Goal: Transaction & Acquisition: Purchase product/service

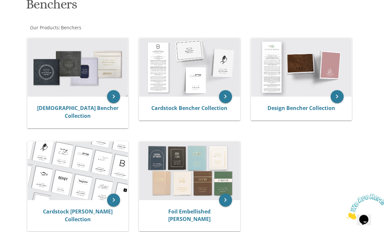
scroll to position [107, 0]
click at [226, 98] on icon "keyboard_arrow_right" at bounding box center [225, 96] width 13 height 13
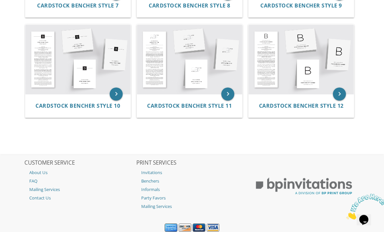
scroll to position [450, 0]
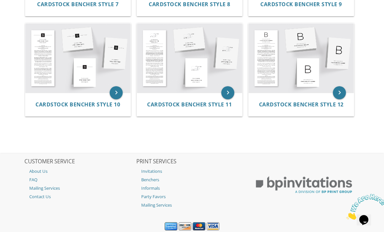
click at [152, 180] on link "Benchers" at bounding box center [191, 179] width 111 height 8
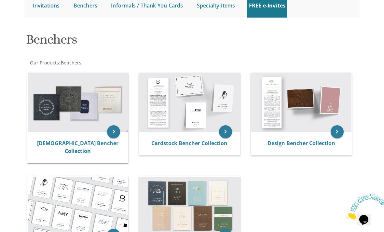
scroll to position [67, 0]
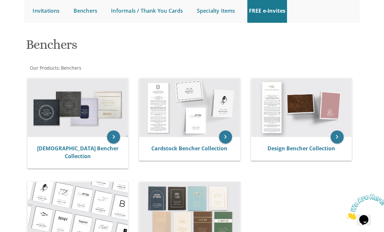
click at [271, 150] on link "Design Bencher Collection" at bounding box center [302, 148] width 68 height 7
click at [282, 147] on link "Design Bencher Collection" at bounding box center [302, 148] width 68 height 7
click at [271, 150] on link "Design Bencher Collection" at bounding box center [302, 148] width 68 height 7
click at [335, 136] on icon "keyboard_arrow_right" at bounding box center [337, 137] width 13 height 13
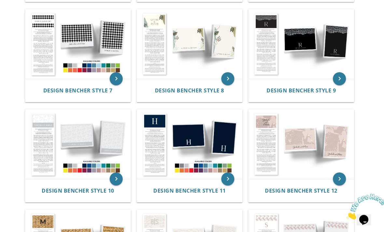
scroll to position [364, 0]
click at [177, 190] on span "Design Bencher Style 11" at bounding box center [189, 190] width 73 height 7
